Goal: Task Accomplishment & Management: Use online tool/utility

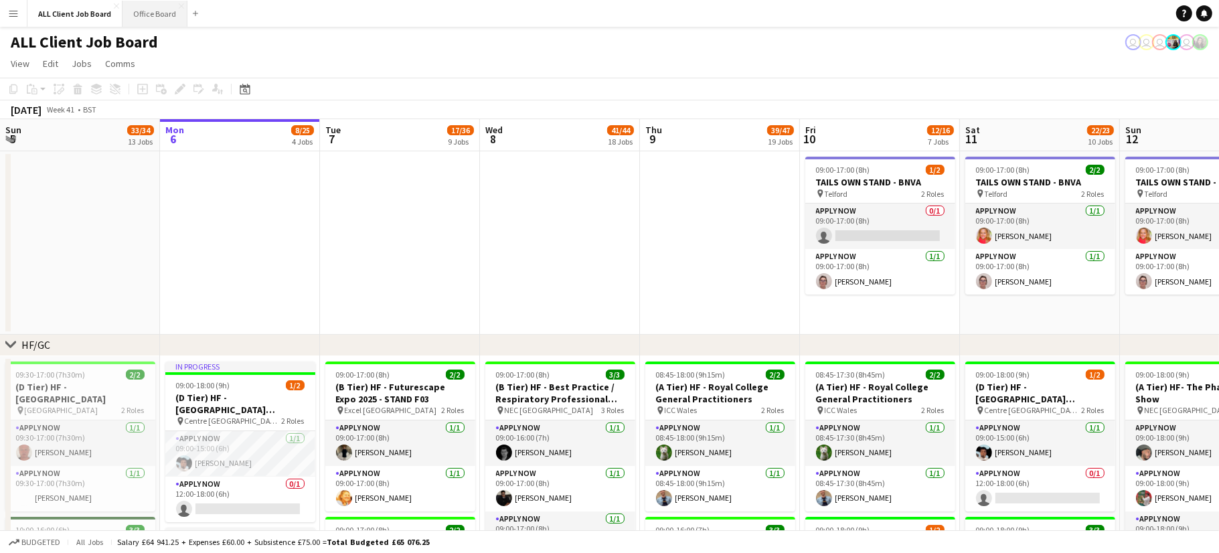
scroll to position [0, 441]
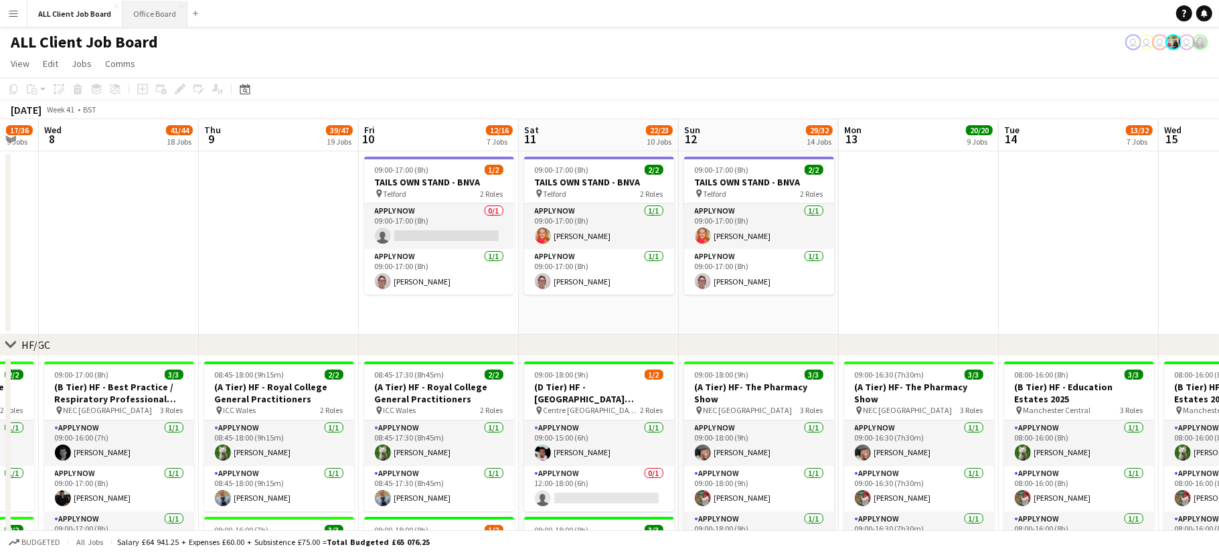
click at [153, 15] on button "Office Board Close" at bounding box center [155, 14] width 65 height 26
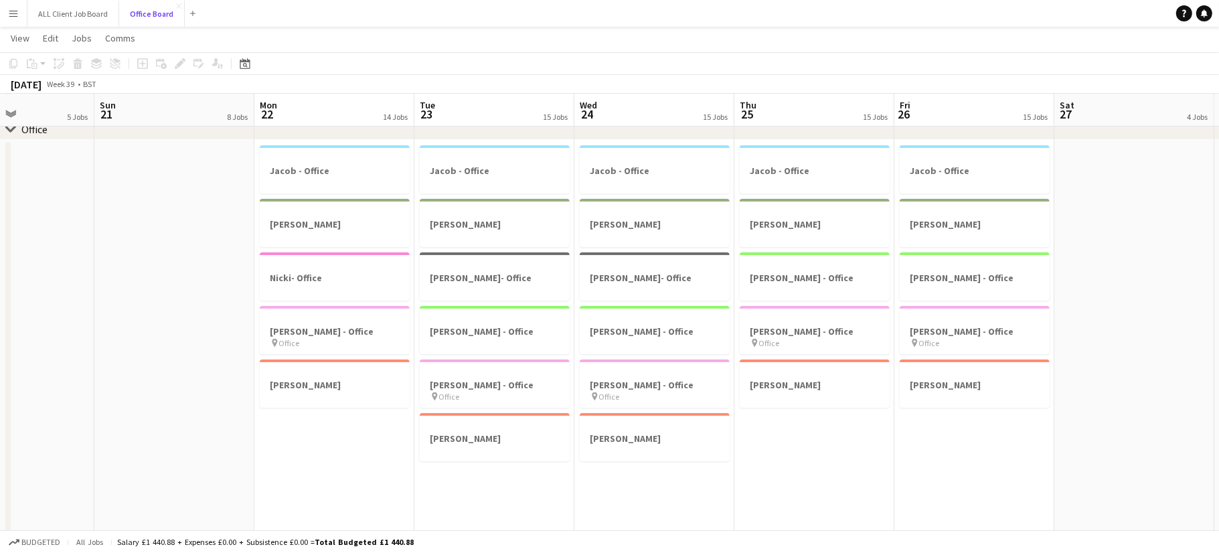
scroll to position [0, 380]
click at [308, 261] on div at bounding box center [340, 265] width 150 height 10
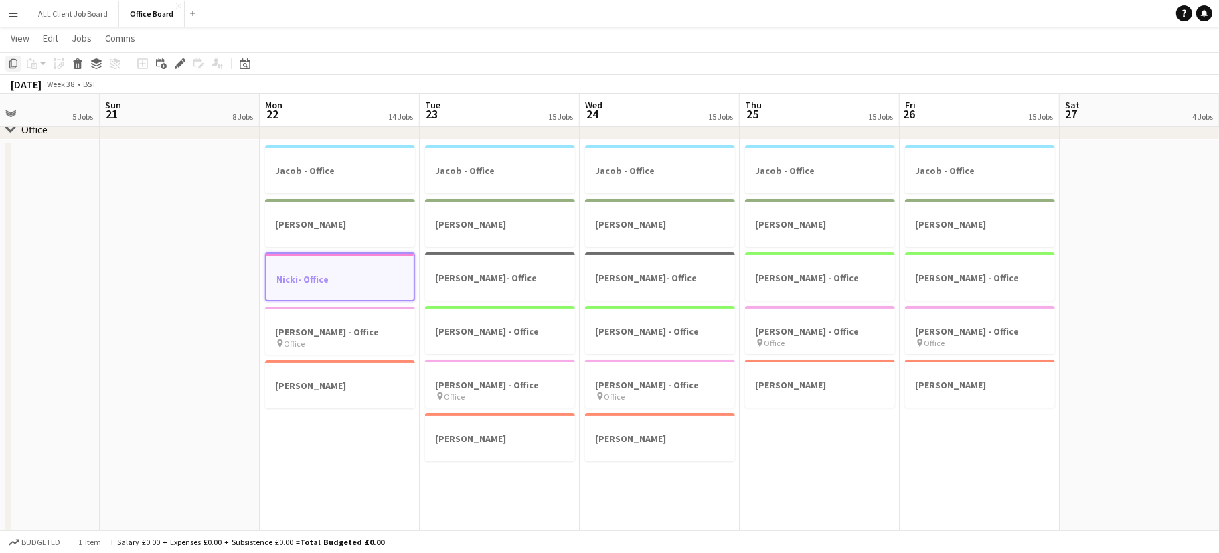
click at [17, 64] on icon at bounding box center [13, 63] width 8 height 9
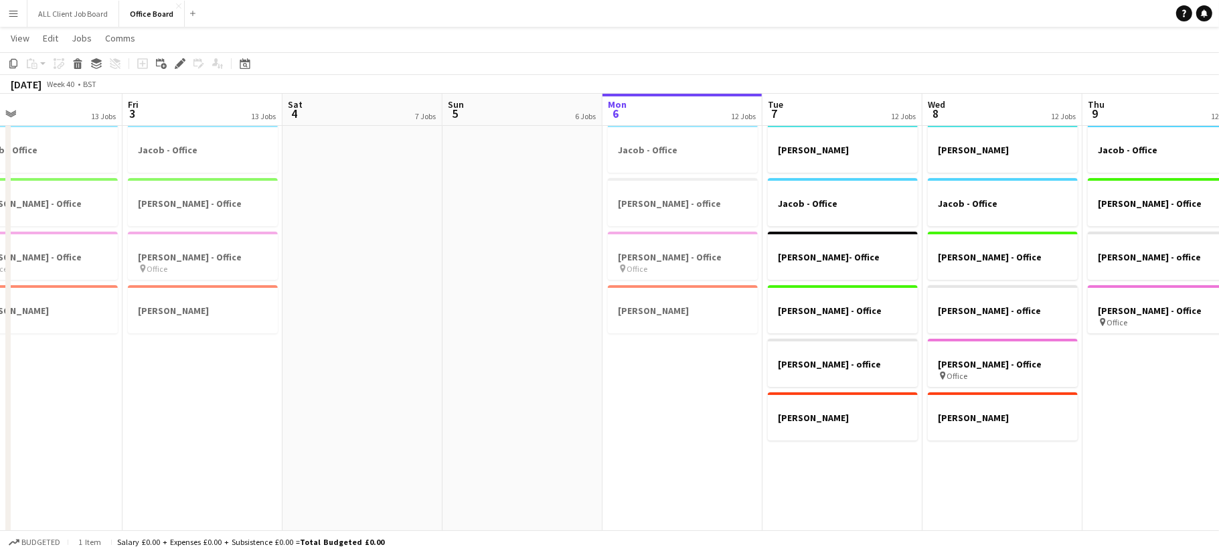
scroll to position [0, 548]
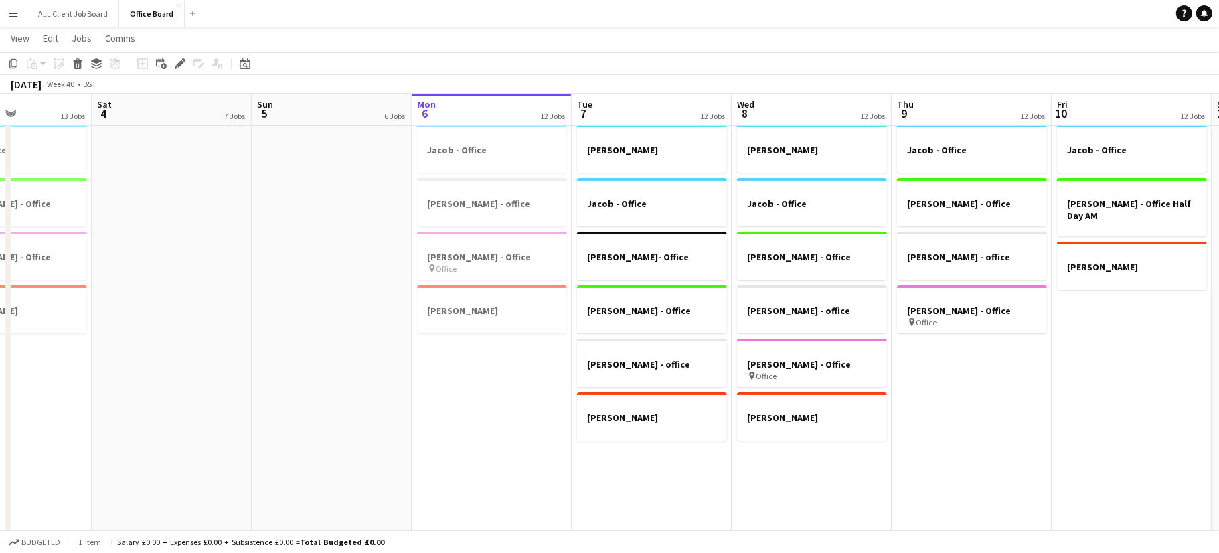
click at [791, 465] on app-date-cell "[PERSON_NAME] - Office [PERSON_NAME] - Office [PERSON_NAME] - office [PERSON_NA…" at bounding box center [812, 373] width 160 height 509
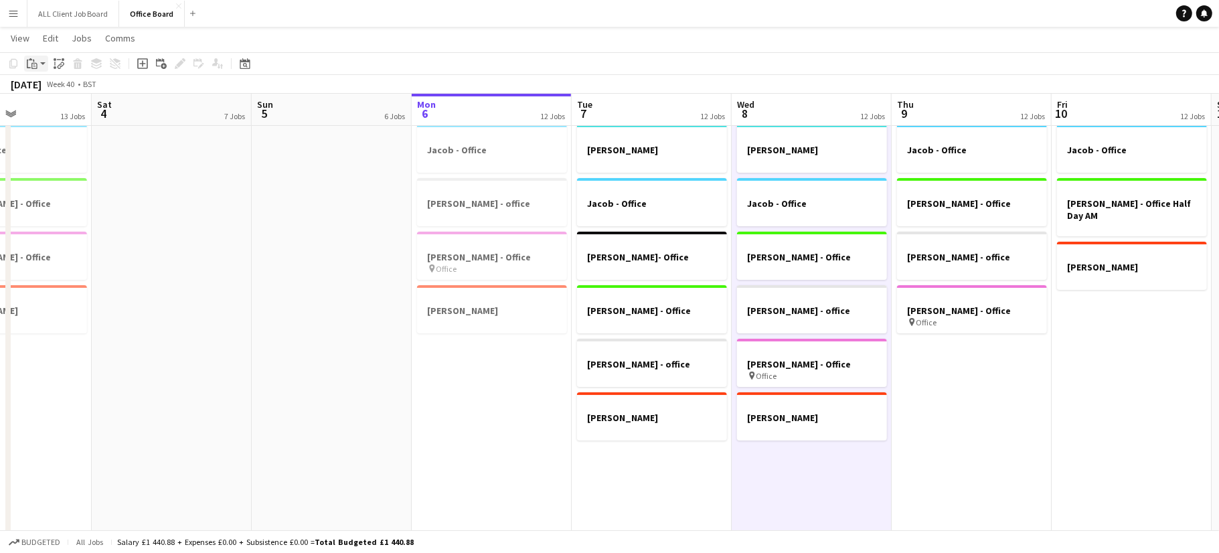
click at [33, 64] on icon "Paste" at bounding box center [32, 63] width 11 height 11
click at [63, 108] on link "Paste with crew Command Shift V" at bounding box center [88, 112] width 106 height 12
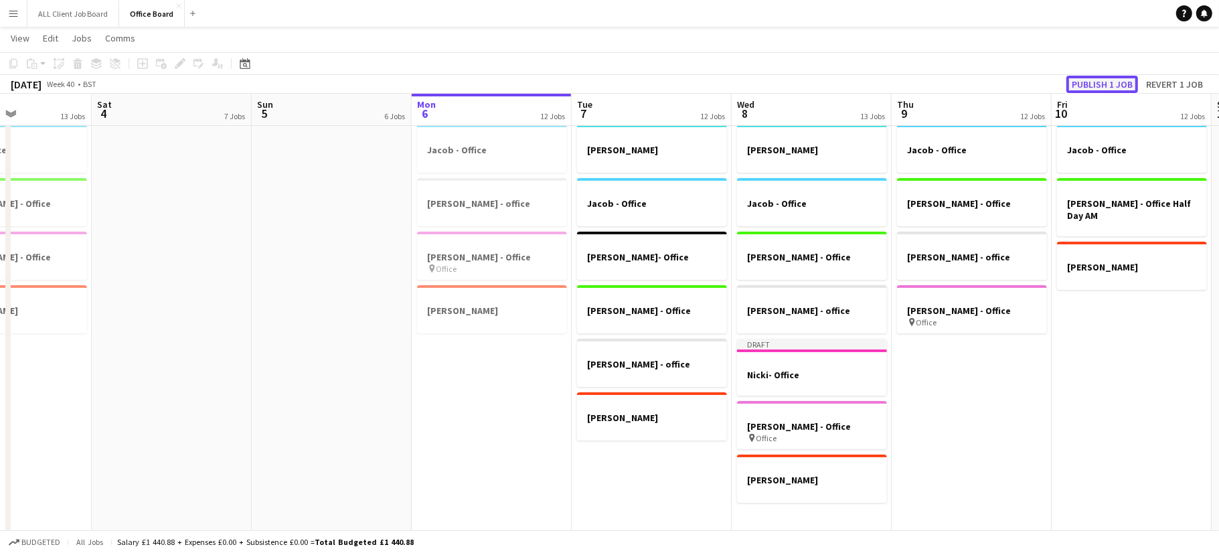
click at [1104, 84] on button "Publish 1 job" at bounding box center [1103, 84] width 72 height 17
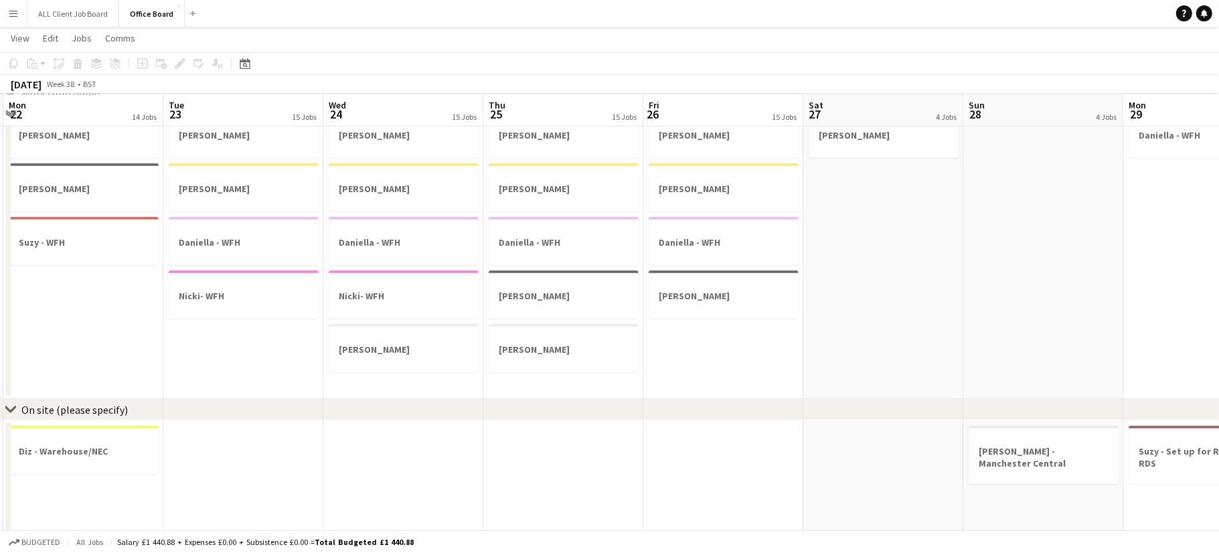
scroll to position [0, 315]
click at [414, 291] on h3 "Nicki- WFH" at bounding box center [406, 296] width 150 height 12
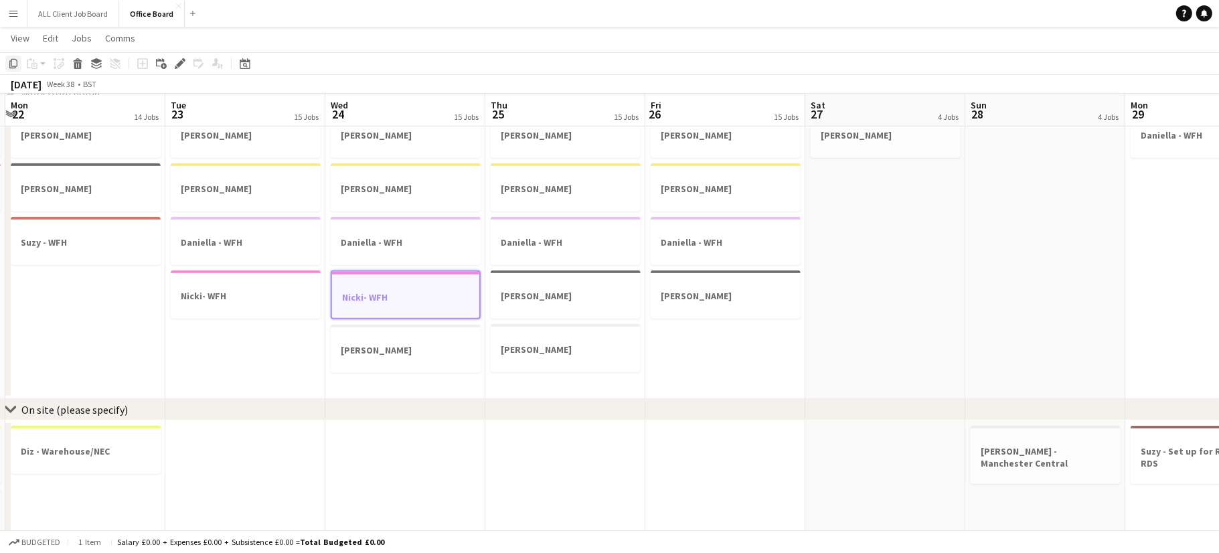
click at [9, 63] on icon "Copy" at bounding box center [13, 63] width 11 height 11
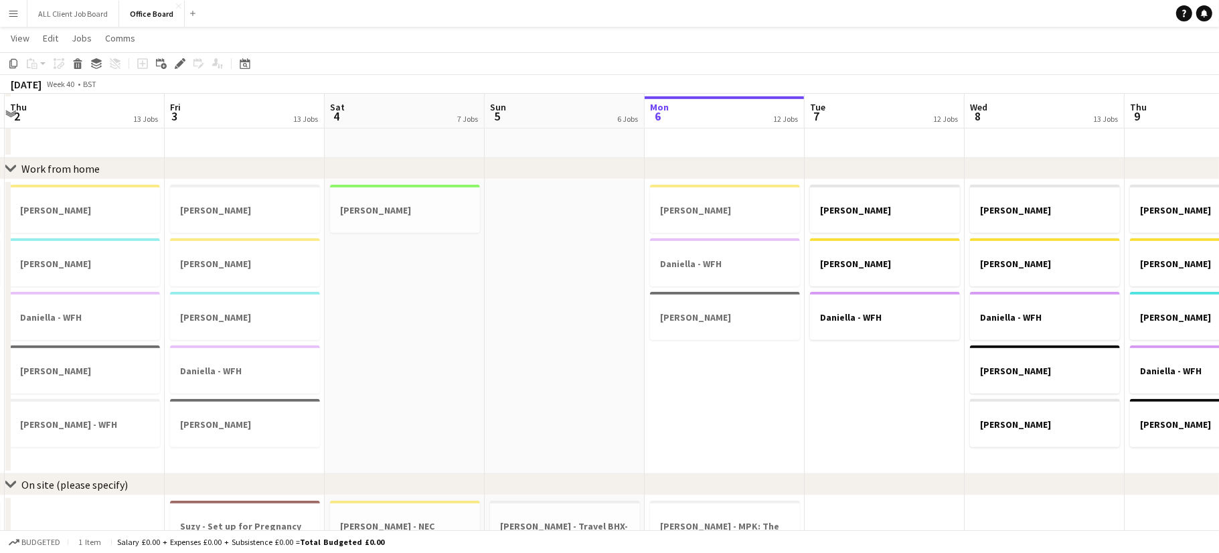
scroll to position [730, 0]
click at [709, 398] on app-date-cell "[PERSON_NAME] [PERSON_NAME] [PERSON_NAME]" at bounding box center [725, 324] width 160 height 295
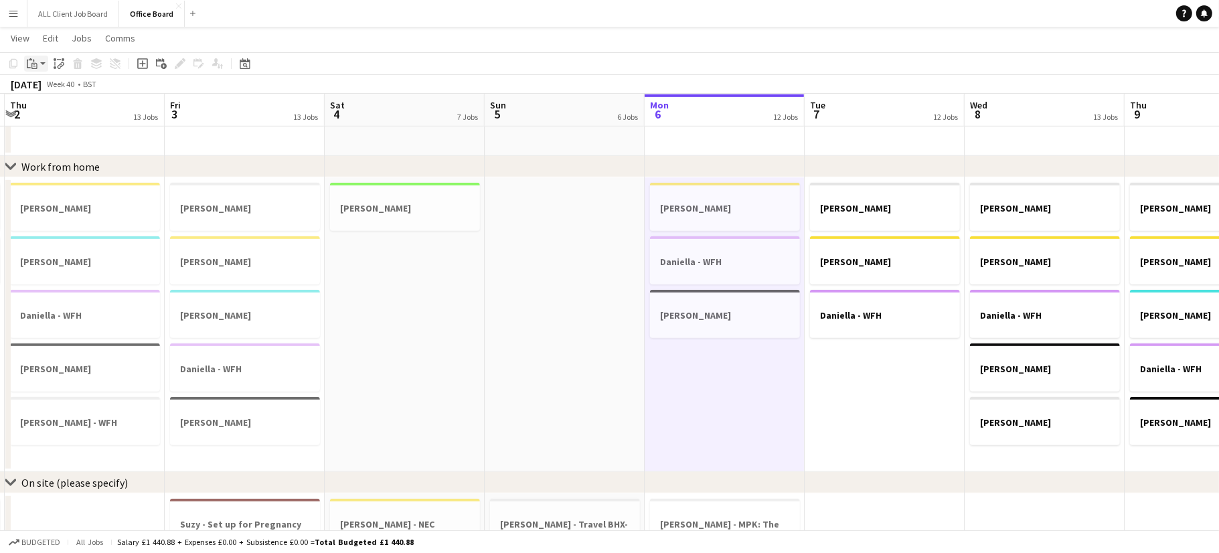
click at [35, 62] on icon "Paste" at bounding box center [32, 63] width 11 height 11
click at [62, 109] on link "Paste with crew Command Shift V" at bounding box center [88, 112] width 106 height 12
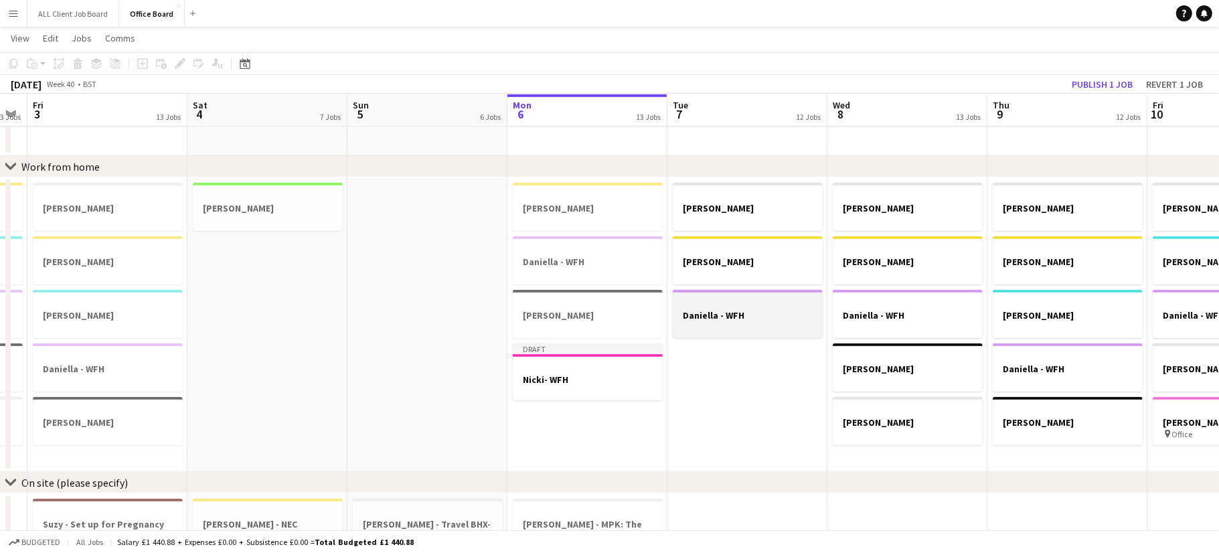
scroll to position [0, 460]
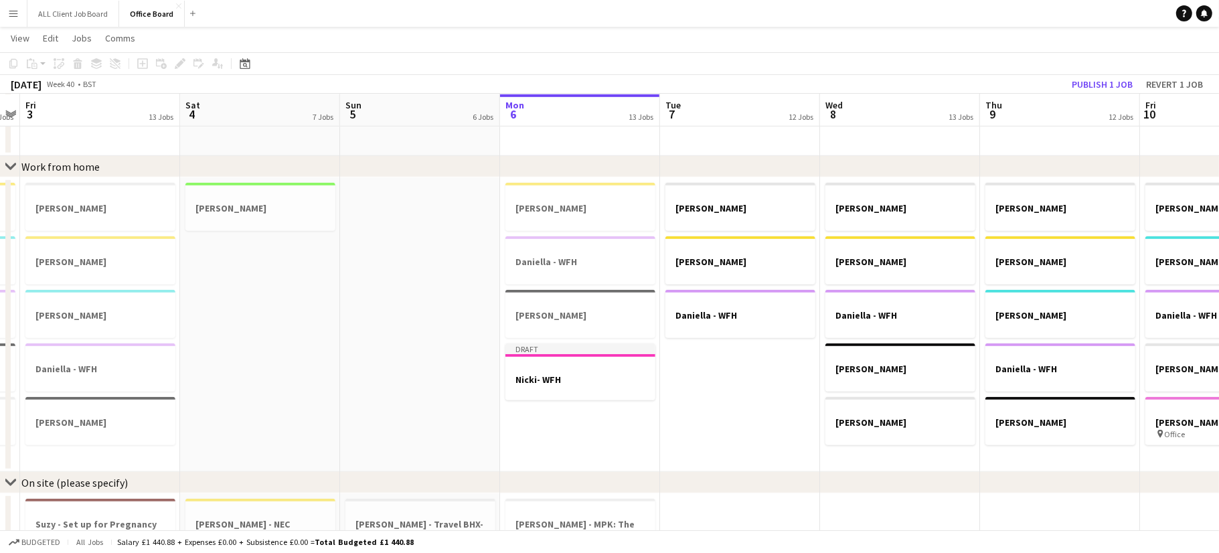
click at [727, 360] on app-date-cell "[PERSON_NAME] [PERSON_NAME] [PERSON_NAME]" at bounding box center [740, 324] width 160 height 295
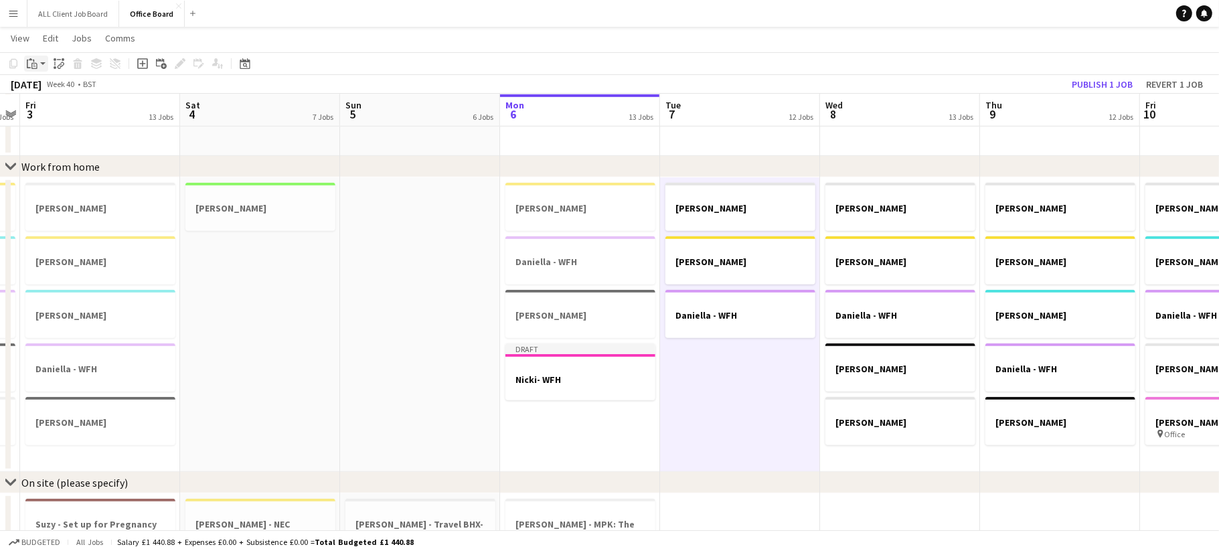
click at [35, 66] on icon "Paste" at bounding box center [32, 63] width 11 height 11
click at [72, 108] on link "Paste with crew Command Shift V" at bounding box center [88, 112] width 106 height 12
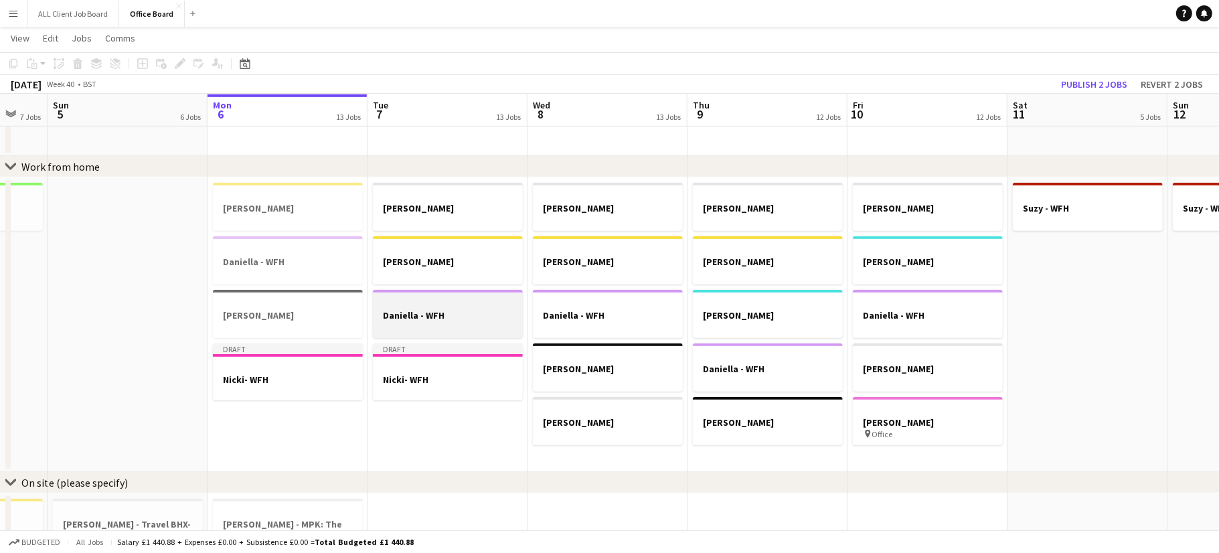
scroll to position [0, 433]
click at [758, 451] on app-date-cell "[PERSON_NAME] [PERSON_NAME] [PERSON_NAME] [PERSON_NAME] - WFH [PERSON_NAME]" at bounding box center [767, 324] width 160 height 295
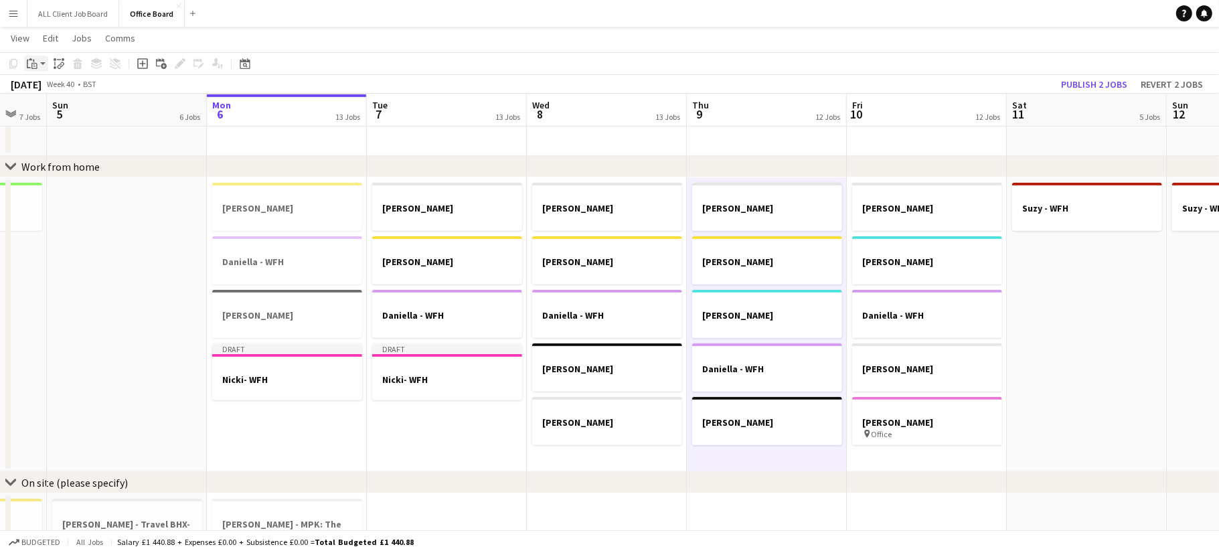
click at [31, 62] on icon "Paste" at bounding box center [32, 63] width 11 height 11
click at [65, 115] on link "Paste with crew Command Shift V" at bounding box center [88, 112] width 106 height 12
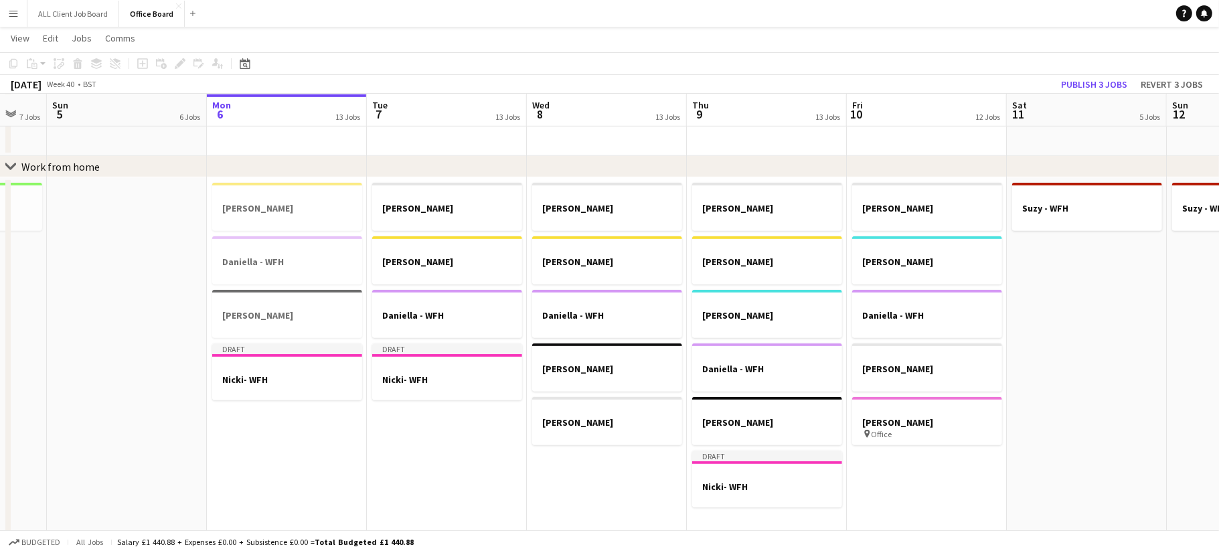
click at [901, 470] on app-date-cell "[PERSON_NAME] [PERSON_NAME] [PERSON_NAME] - WFH [PERSON_NAME] [PERSON_NAME] pin…" at bounding box center [927, 356] width 160 height 358
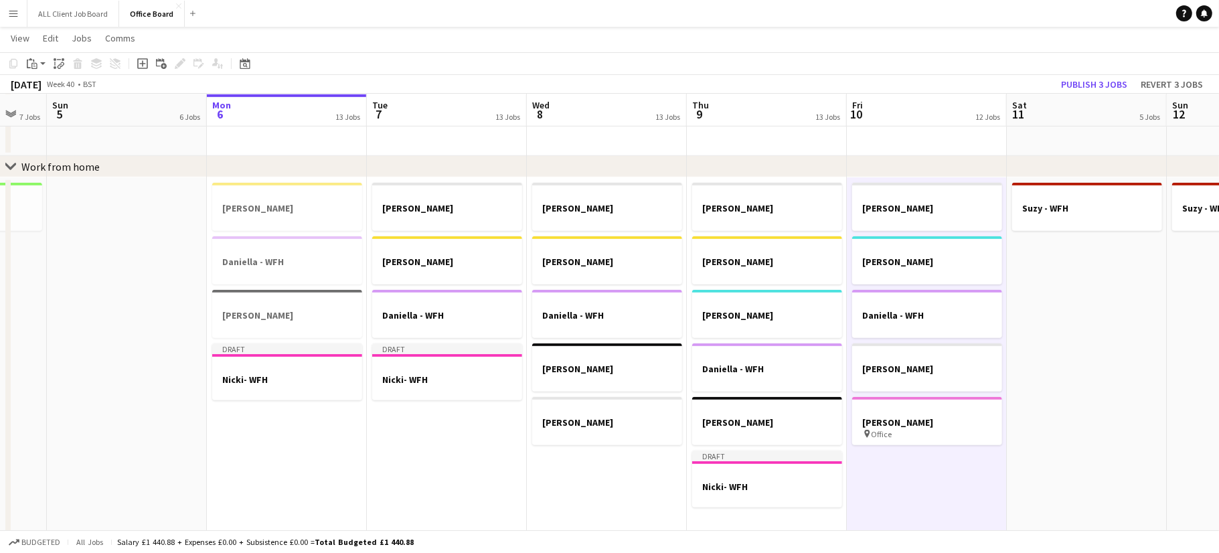
click at [37, 73] on app-toolbar "Copy Paste Paste Command V Paste with crew Command Shift V Paste linked Job [GE…" at bounding box center [609, 63] width 1219 height 23
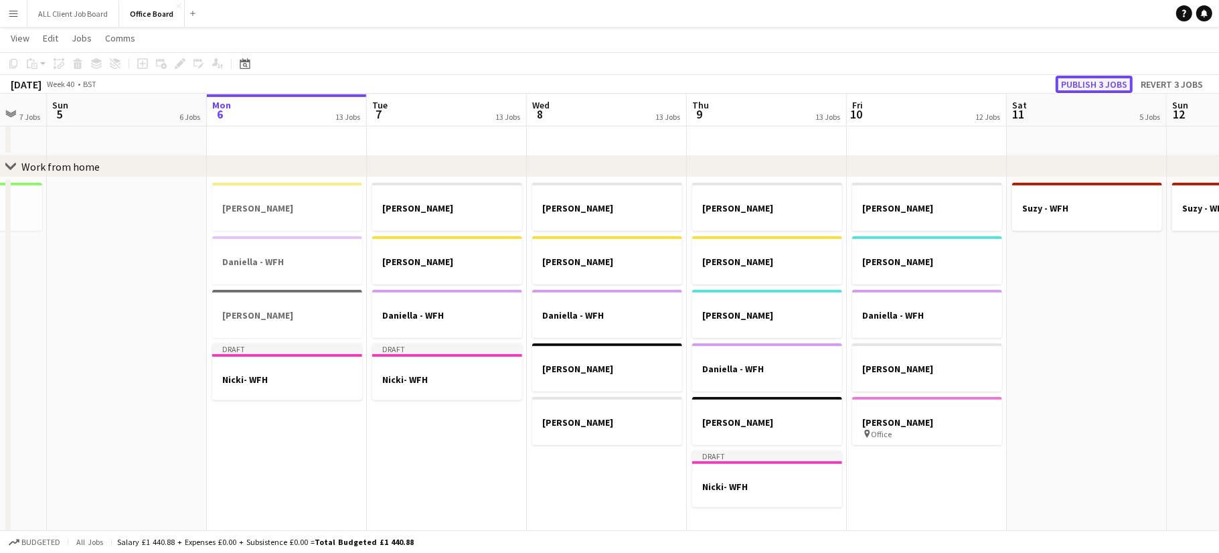
click at [1105, 80] on button "Publish 3 jobs" at bounding box center [1094, 84] width 77 height 17
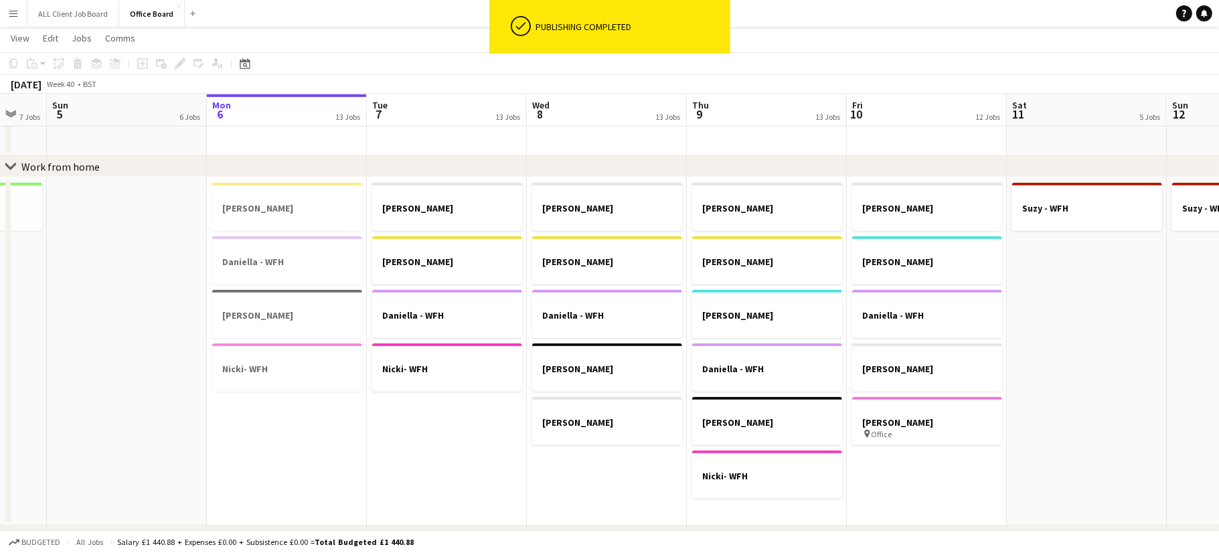
click at [918, 470] on app-date-cell "[PERSON_NAME] [PERSON_NAME] [PERSON_NAME] - WFH [PERSON_NAME] [PERSON_NAME] pin…" at bounding box center [927, 351] width 160 height 348
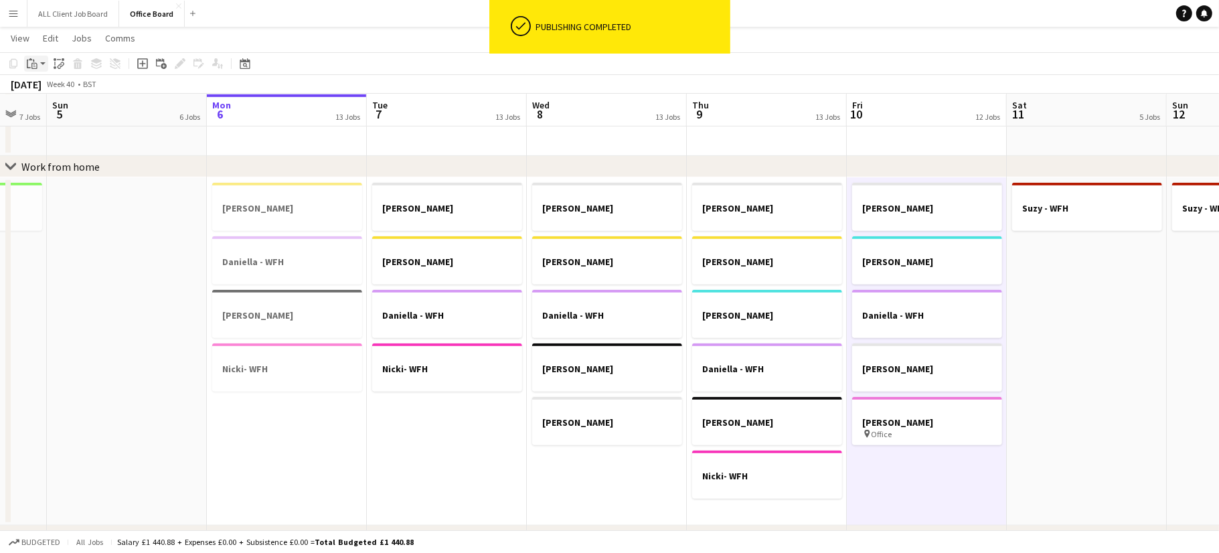
click at [33, 63] on icon at bounding box center [34, 66] width 6 height 6
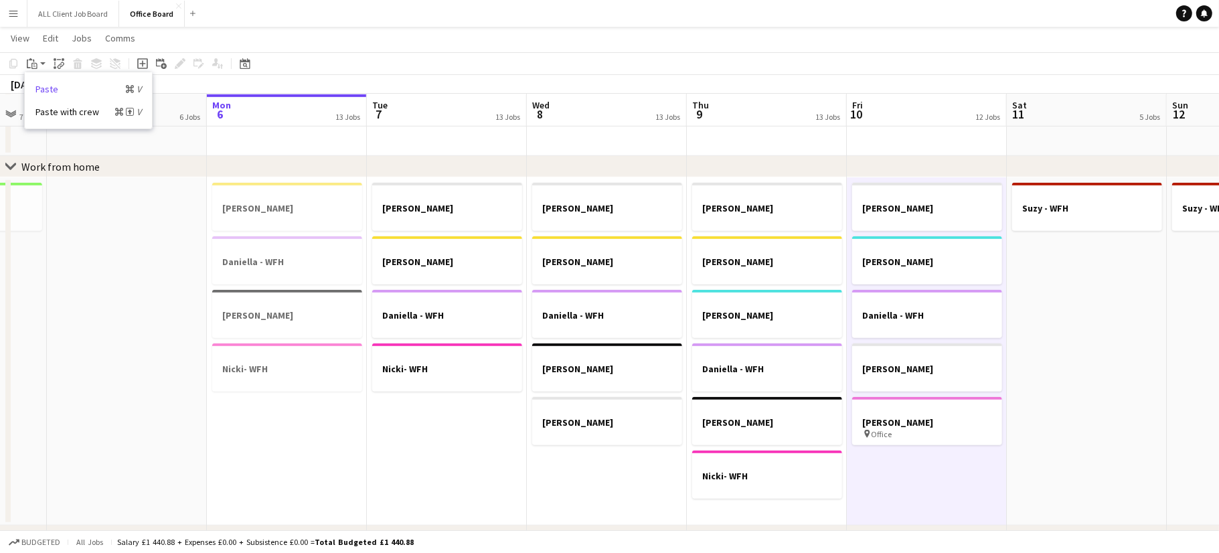
click at [64, 87] on link "Paste Command V" at bounding box center [88, 89] width 106 height 12
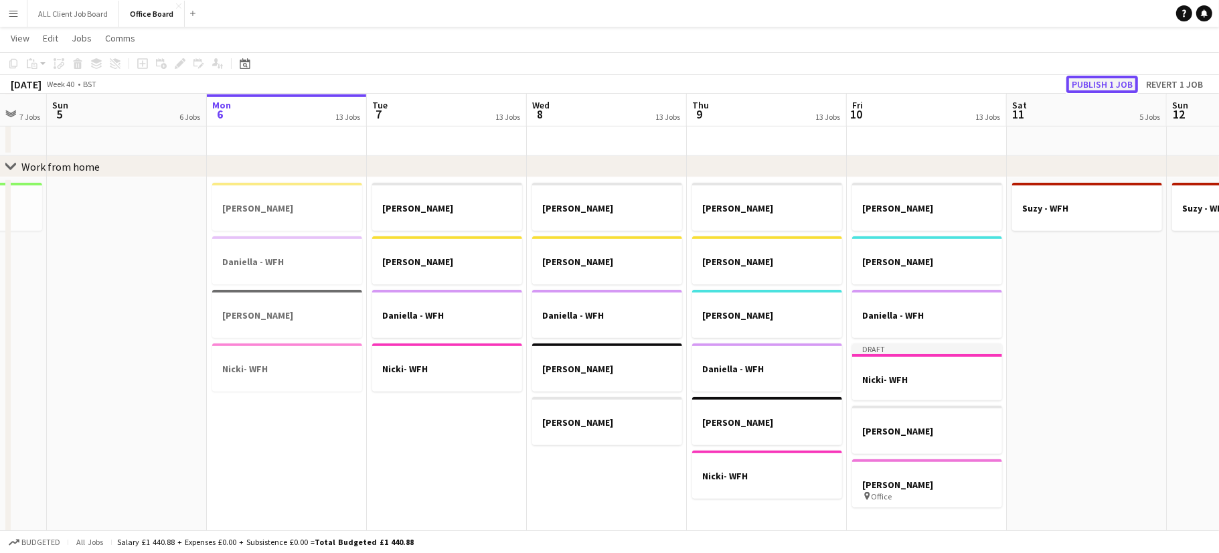
click at [1105, 84] on button "Publish 1 job" at bounding box center [1103, 84] width 72 height 17
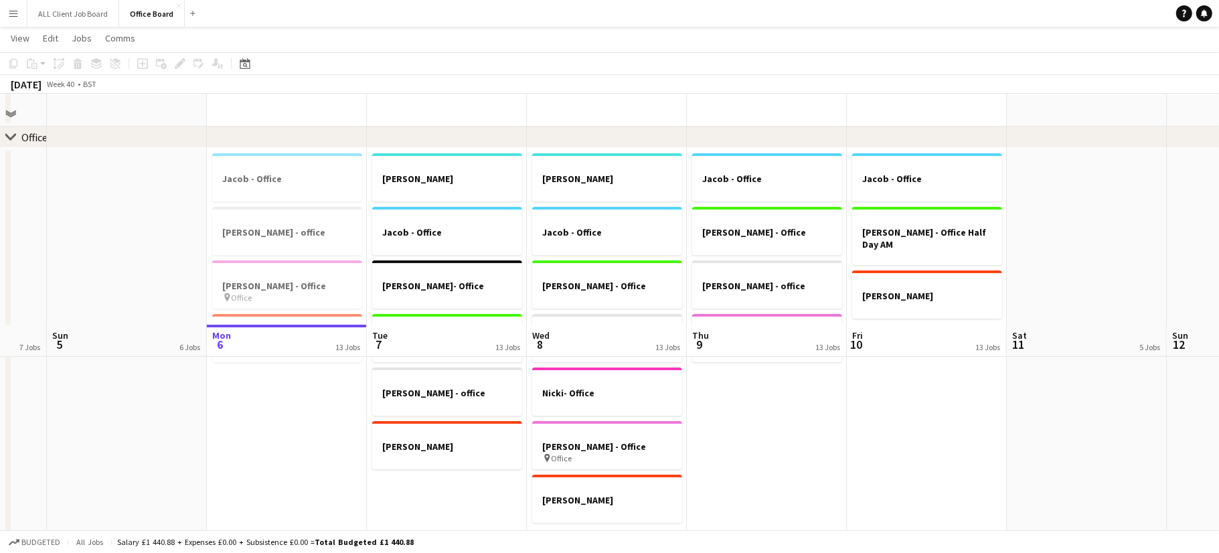
scroll to position [0, 0]
